Goal: Information Seeking & Learning: Find specific fact

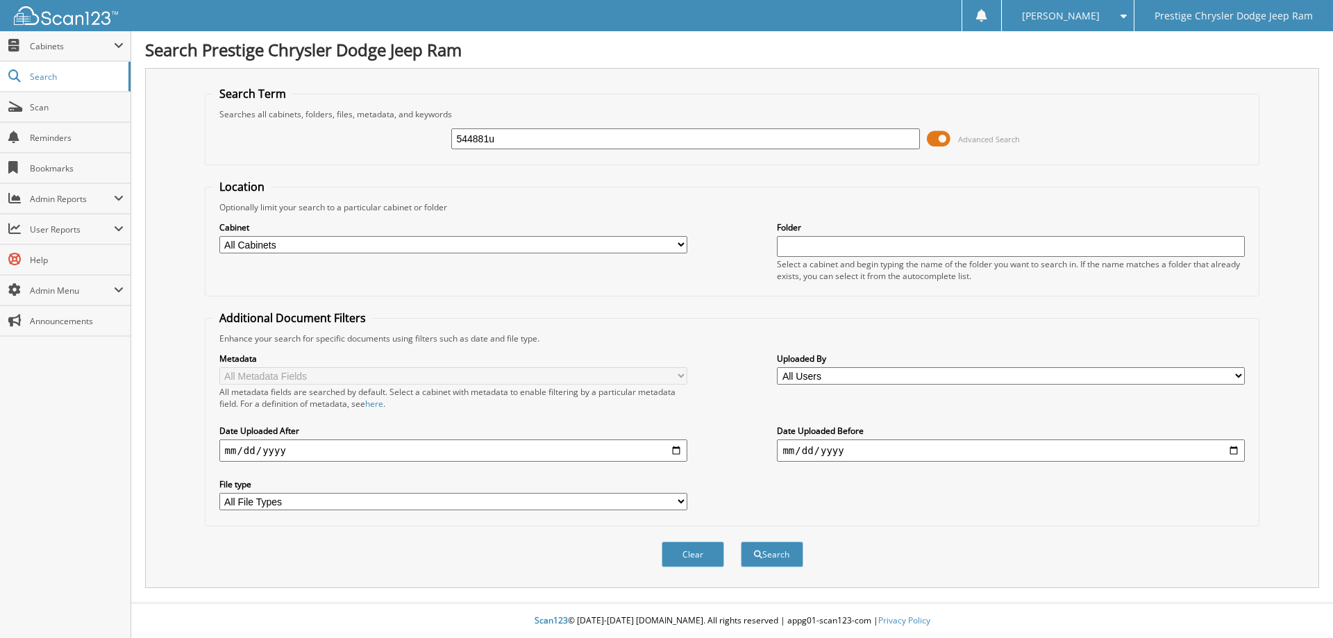
type input "544881u"
click at [741, 542] on button "Search" at bounding box center [772, 555] width 63 height 26
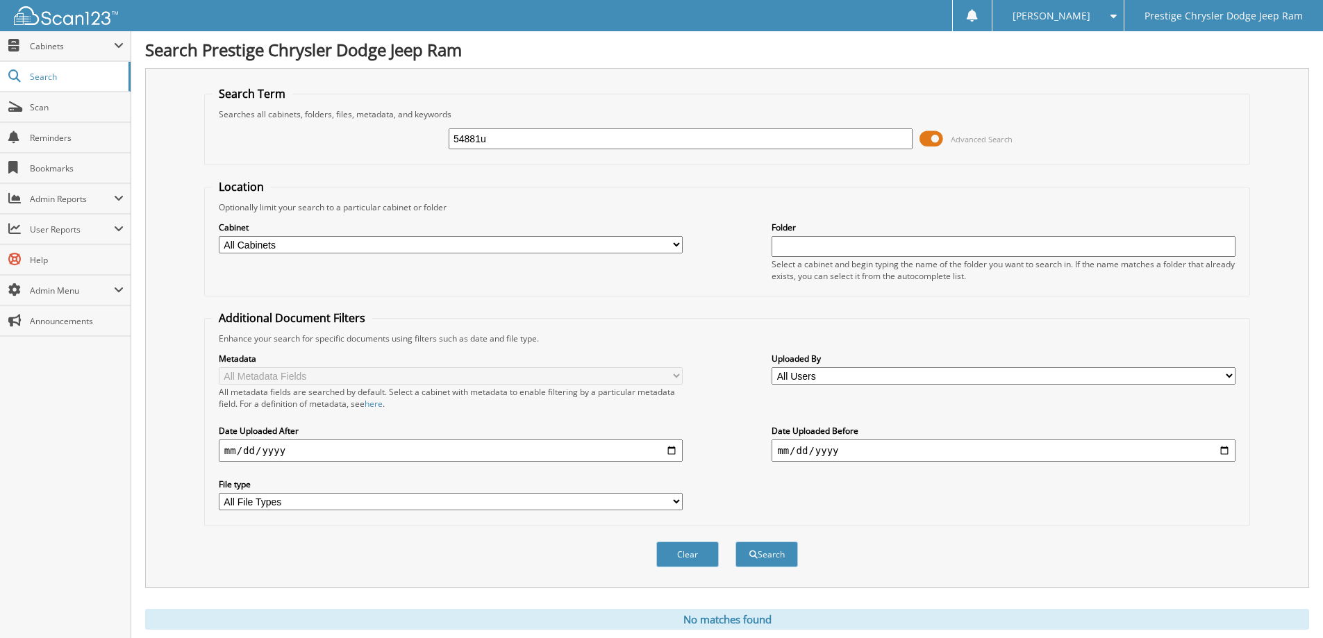
type input "54881u"
click at [736, 542] on button "Search" at bounding box center [767, 555] width 63 height 26
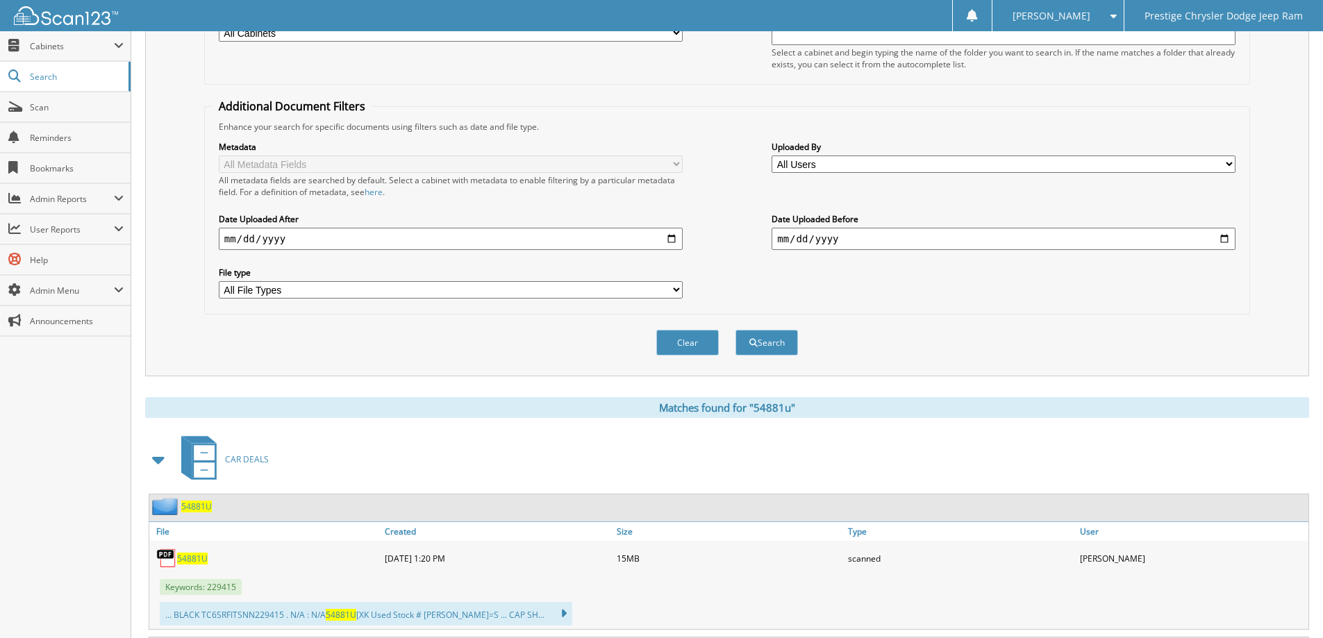
scroll to position [210, 0]
click at [191, 558] on span "54881U" at bounding box center [192, 560] width 31 height 12
